Goal: Use online tool/utility: Utilize a website feature to perform a specific function

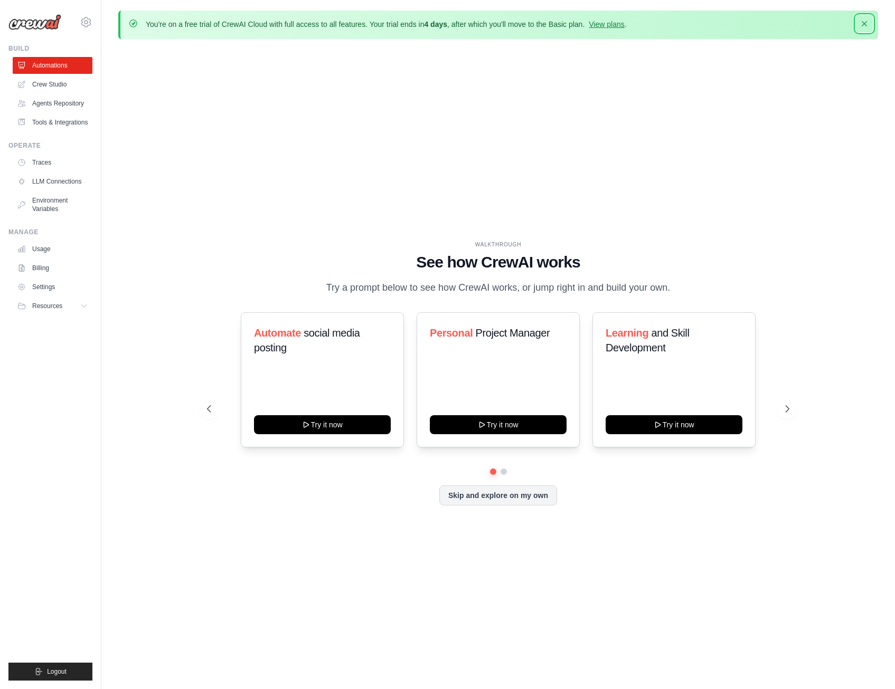
click at [866, 26] on icon "button" at bounding box center [864, 23] width 11 height 11
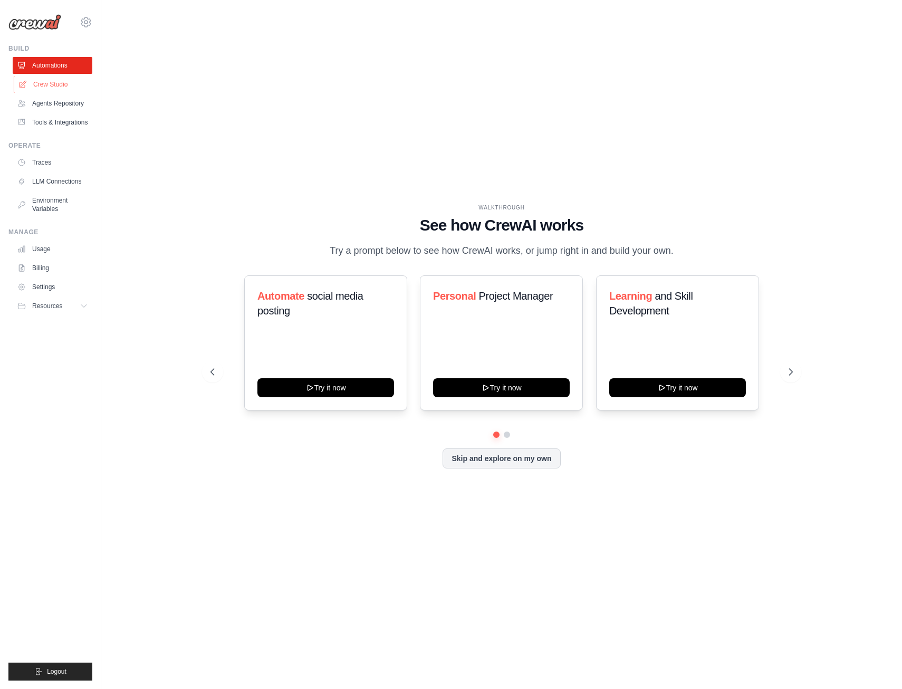
click at [63, 85] on link "Crew Studio" at bounding box center [54, 84] width 80 height 17
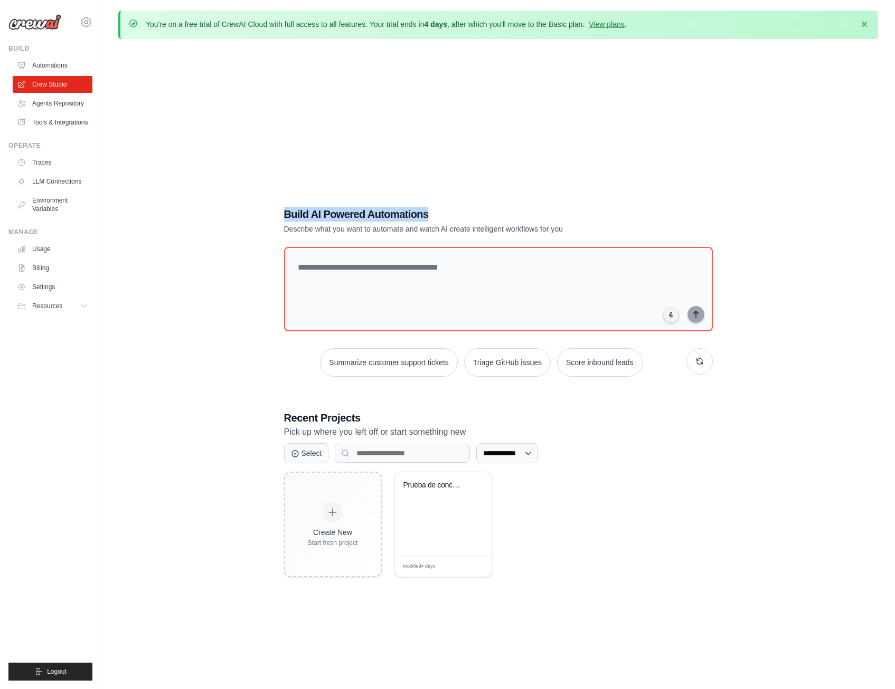
drag, startPoint x: 286, startPoint y: 215, endPoint x: 437, endPoint y: 217, distance: 151.5
click at [437, 217] on h1 "Build AI Powered Automations" at bounding box center [461, 214] width 355 height 15
copy h1 "Build AI Powered Automations"
